Goal: Information Seeking & Learning: Learn about a topic

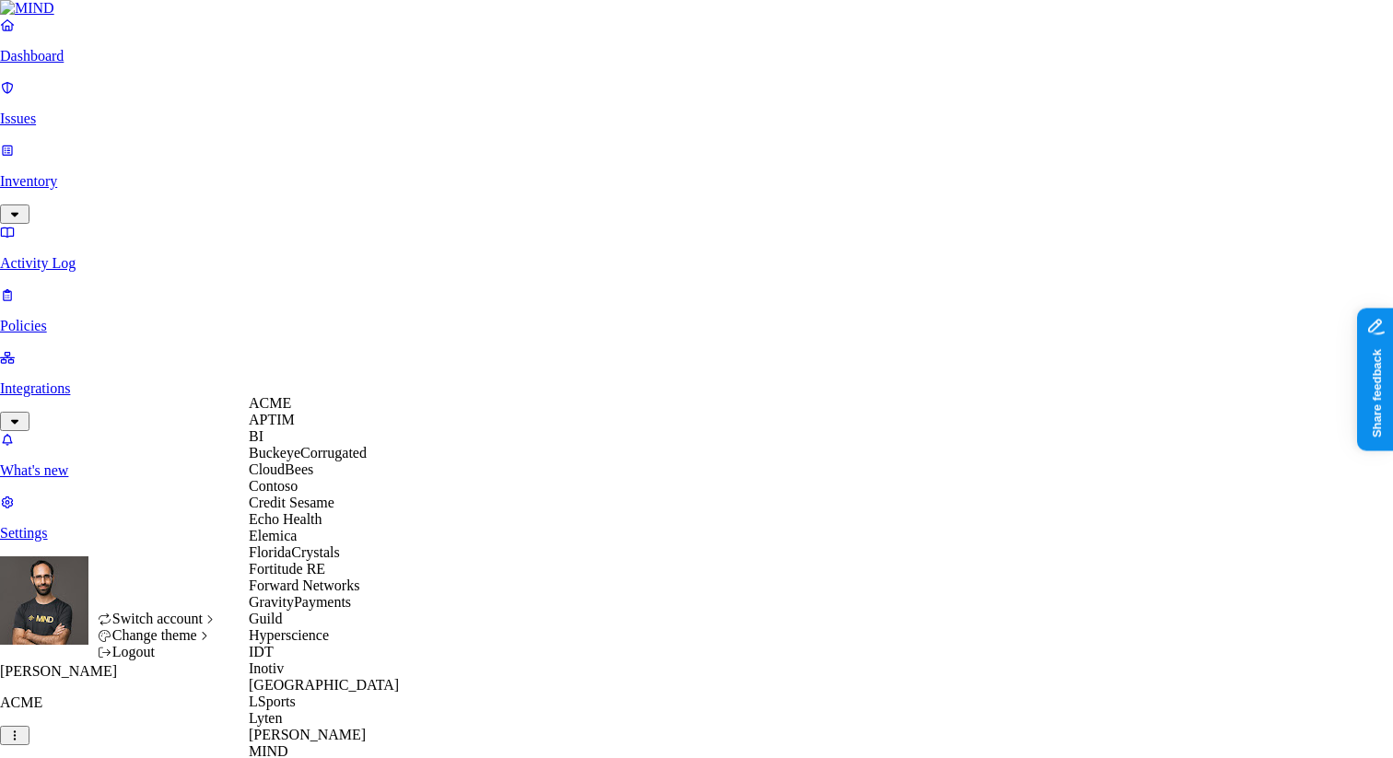
scroll to position [229, 0]
click at [335, 621] on div "Guild" at bounding box center [338, 619] width 179 height 17
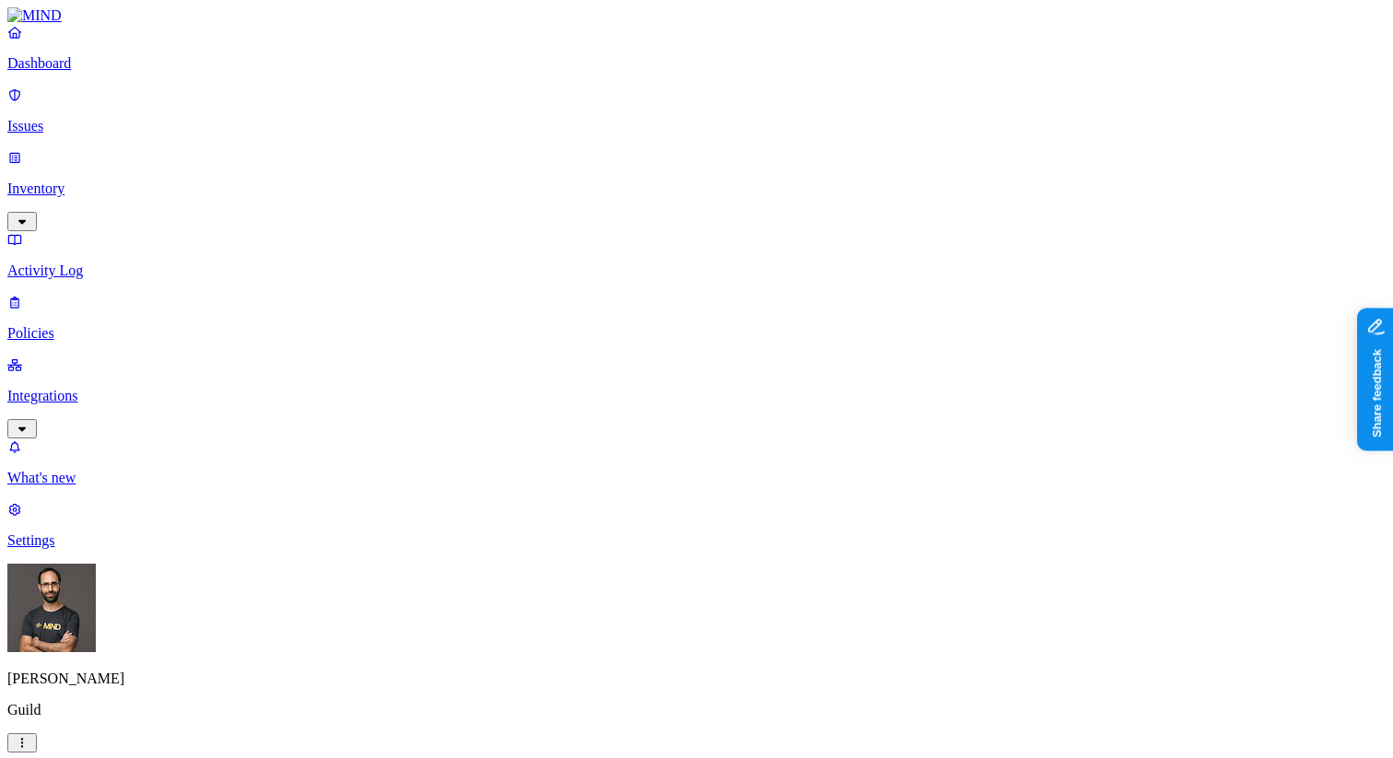
click at [128, 121] on p "Issues" at bounding box center [696, 126] width 1379 height 17
click at [29, 737] on icon "button" at bounding box center [22, 743] width 15 height 12
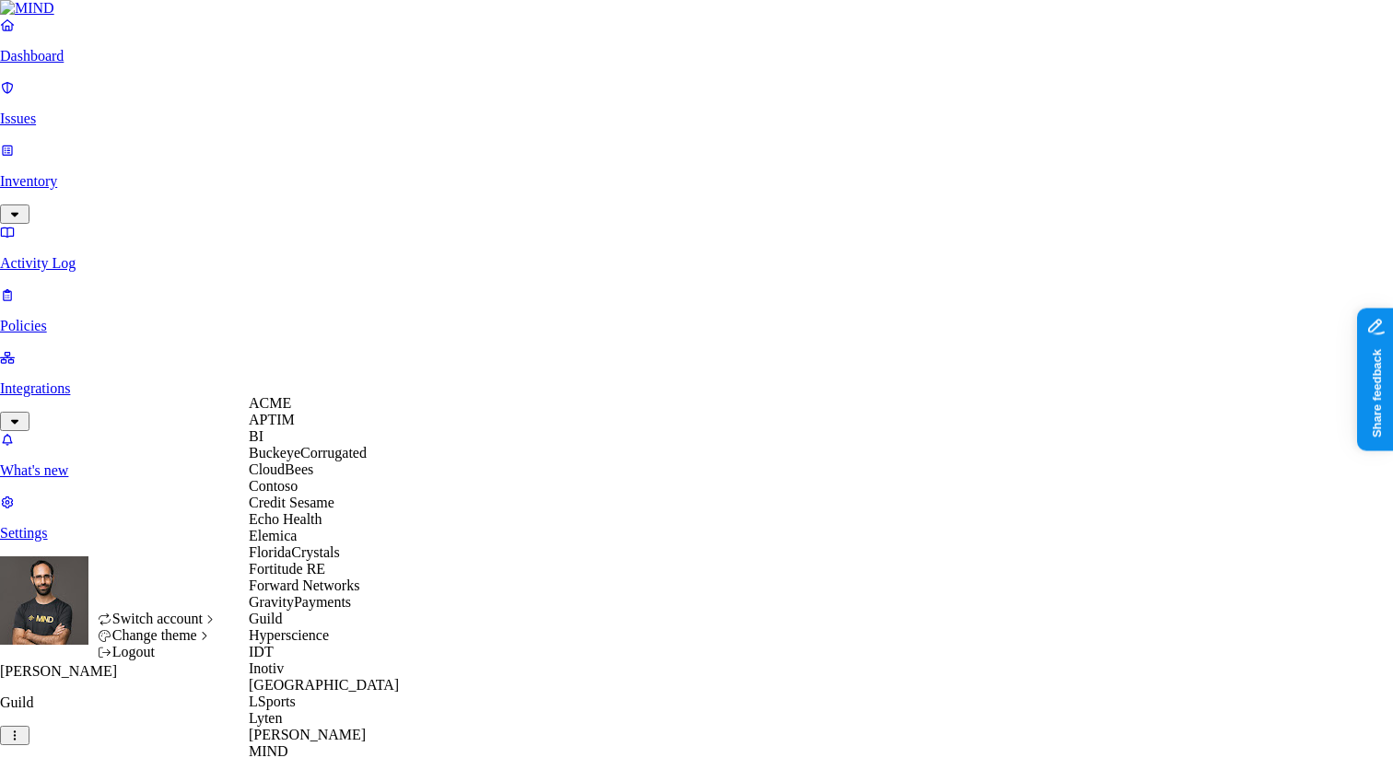
scroll to position [894, 0]
